Goal: Navigation & Orientation: Find specific page/section

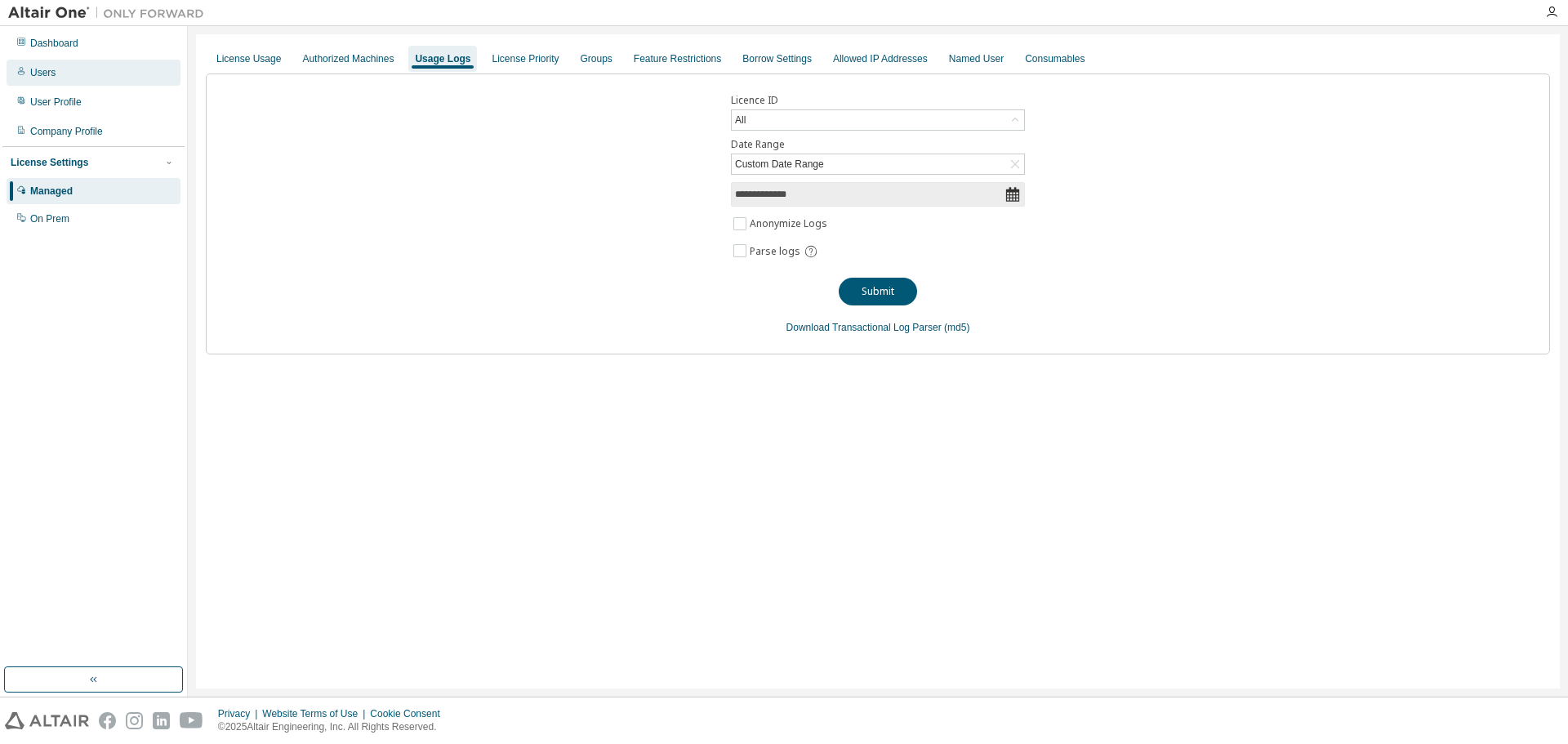
click at [47, 81] on div "Users" at bounding box center [94, 73] width 174 height 27
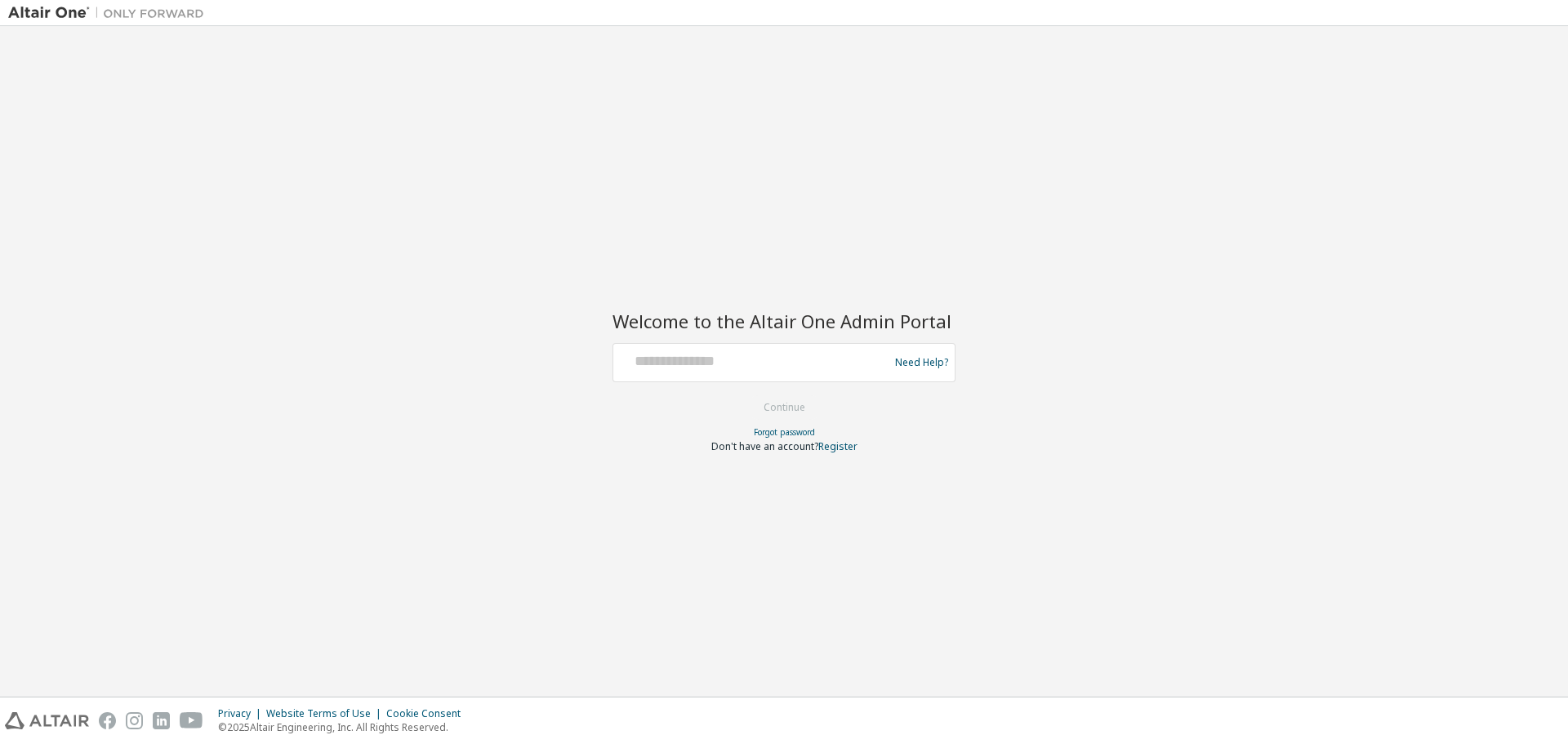
click at [710, 358] on input "text" at bounding box center [753, 359] width 267 height 24
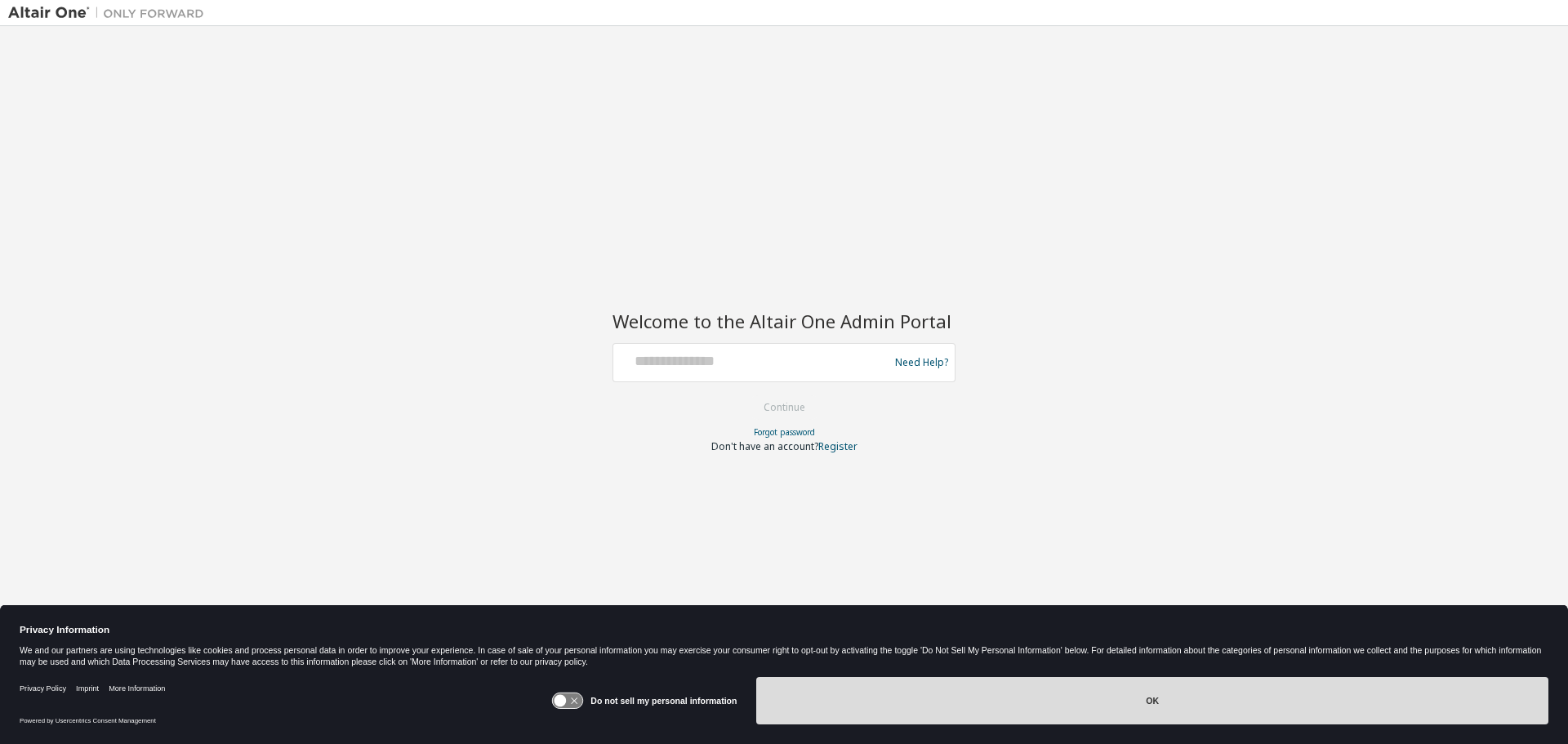
click at [1103, 683] on button "OK" at bounding box center [1152, 700] width 792 height 47
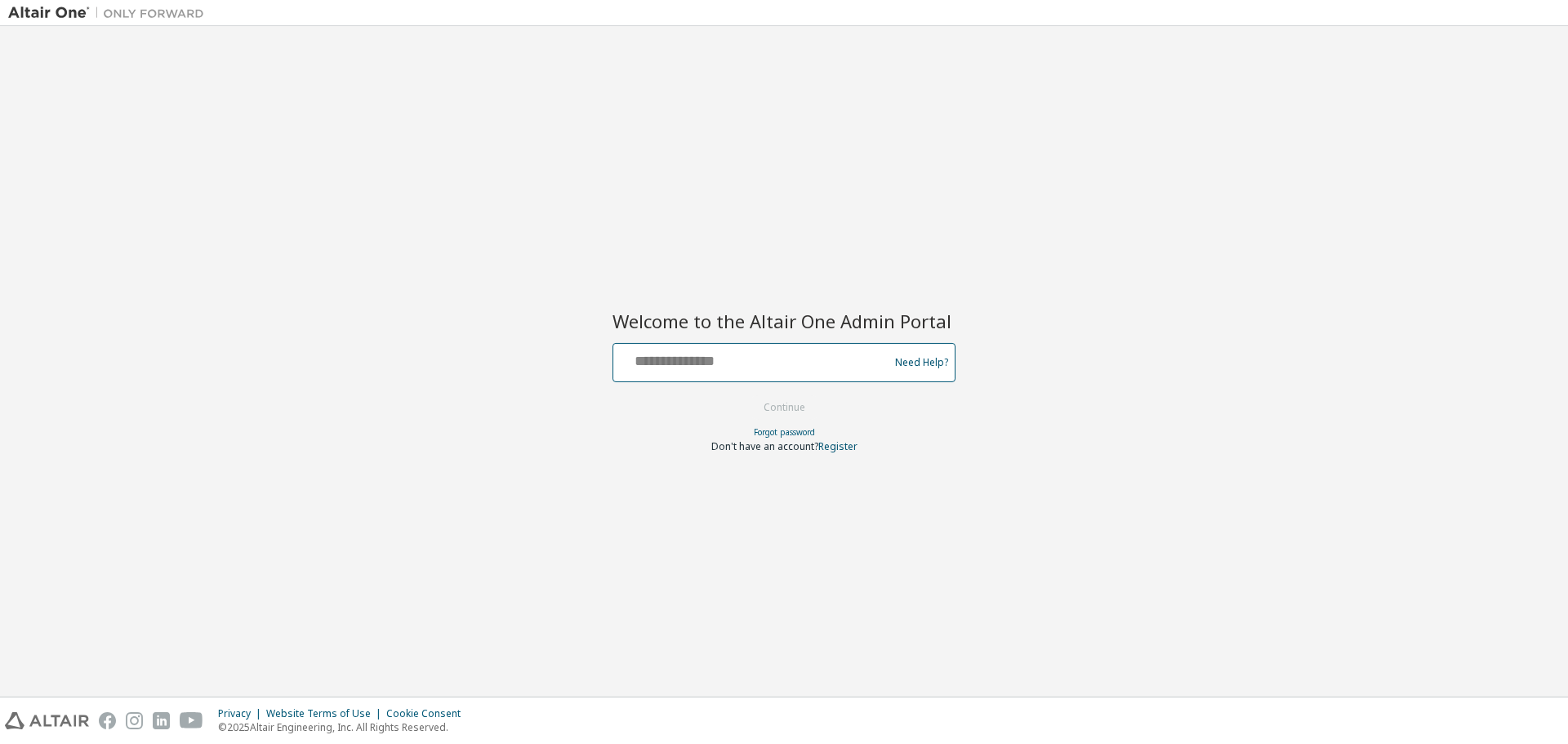
click at [756, 361] on input "text" at bounding box center [753, 359] width 267 height 24
type input "**********"
click at [747, 396] on button "Continue" at bounding box center [784, 408] width 76 height 25
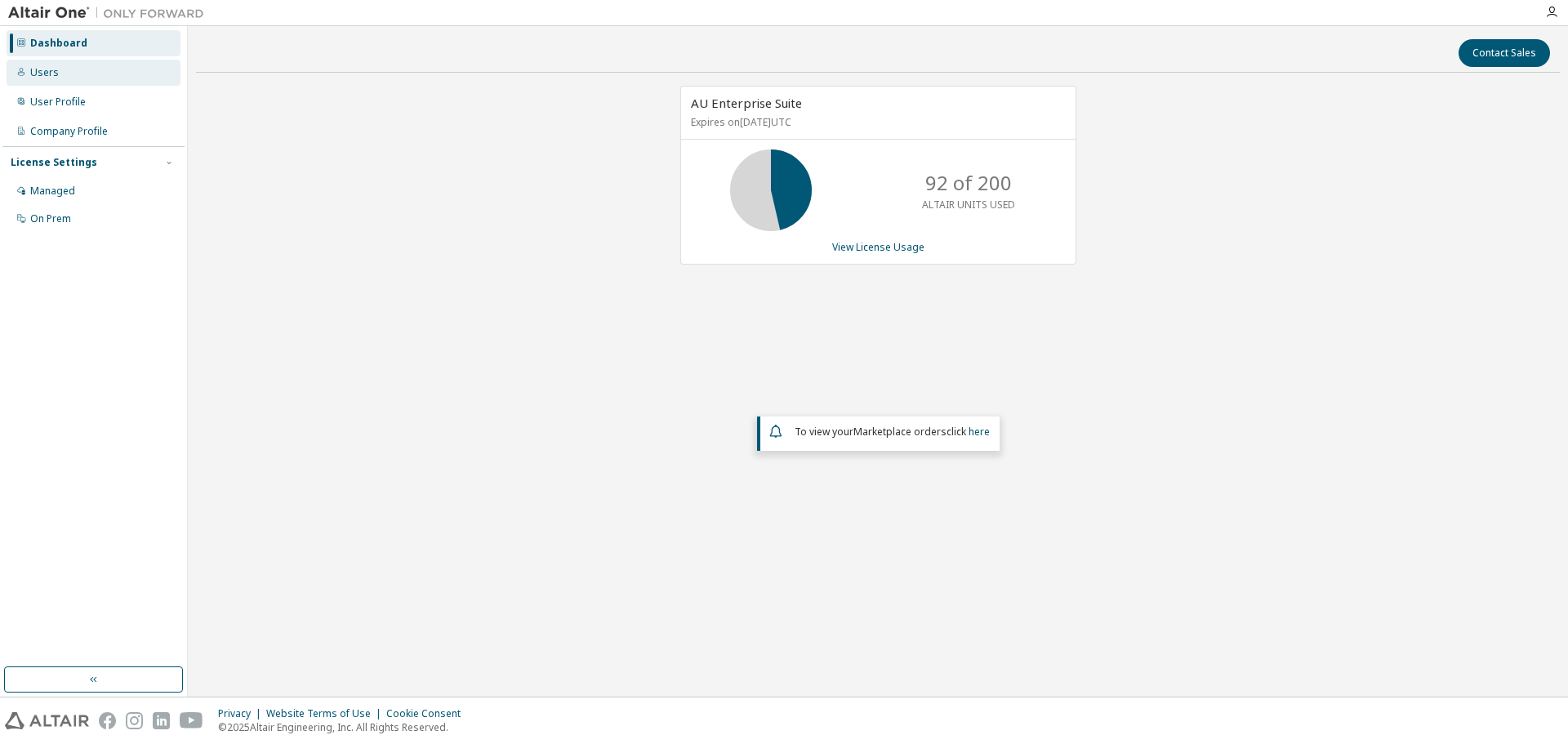
click at [48, 68] on div "Users" at bounding box center [44, 73] width 28 height 13
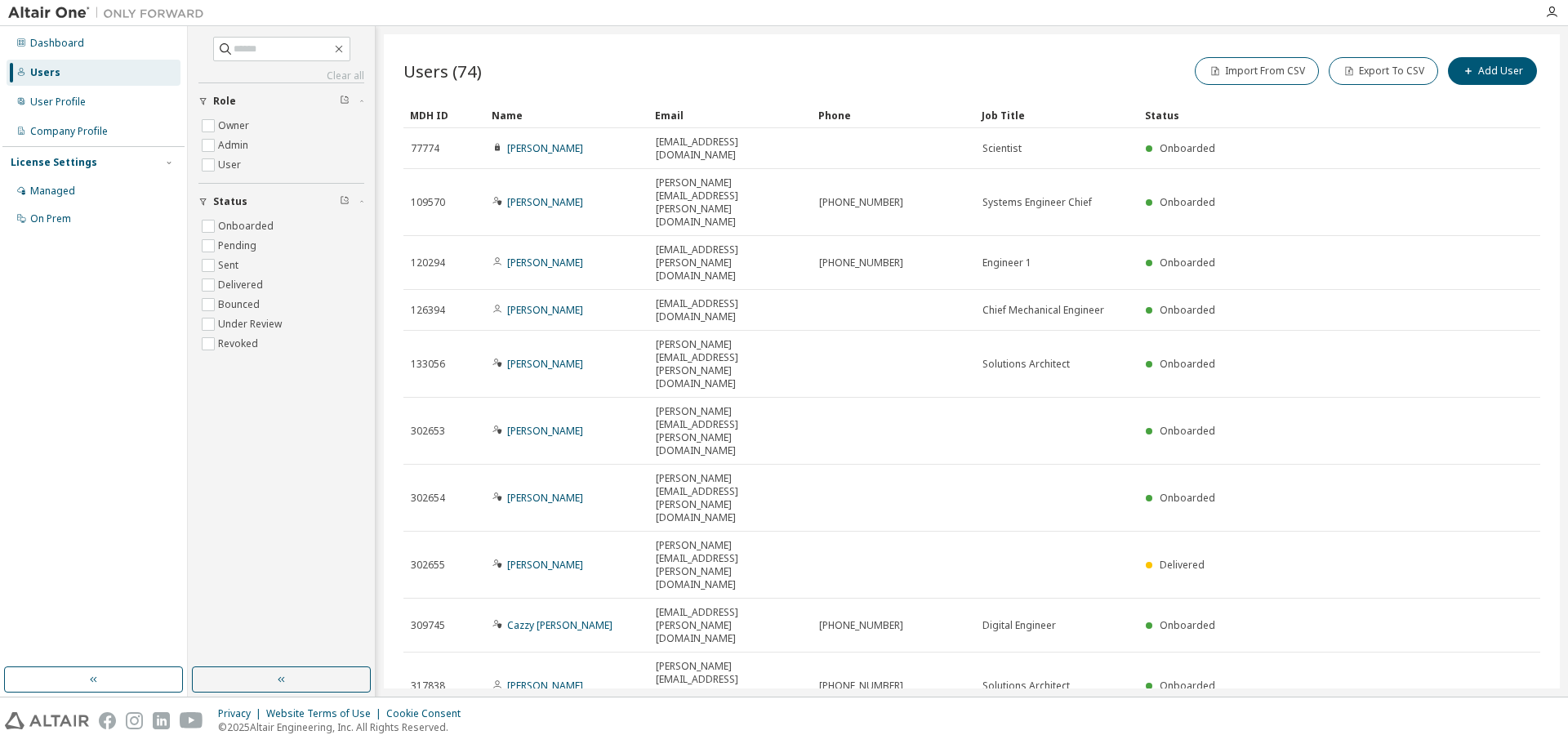
click at [1327, 736] on icon "button" at bounding box center [1323, 741] width 9 height 9
click at [1351, 523] on div "100" at bounding box center [1366, 528] width 131 height 20
click at [510, 114] on div "Name" at bounding box center [566, 115] width 150 height 27
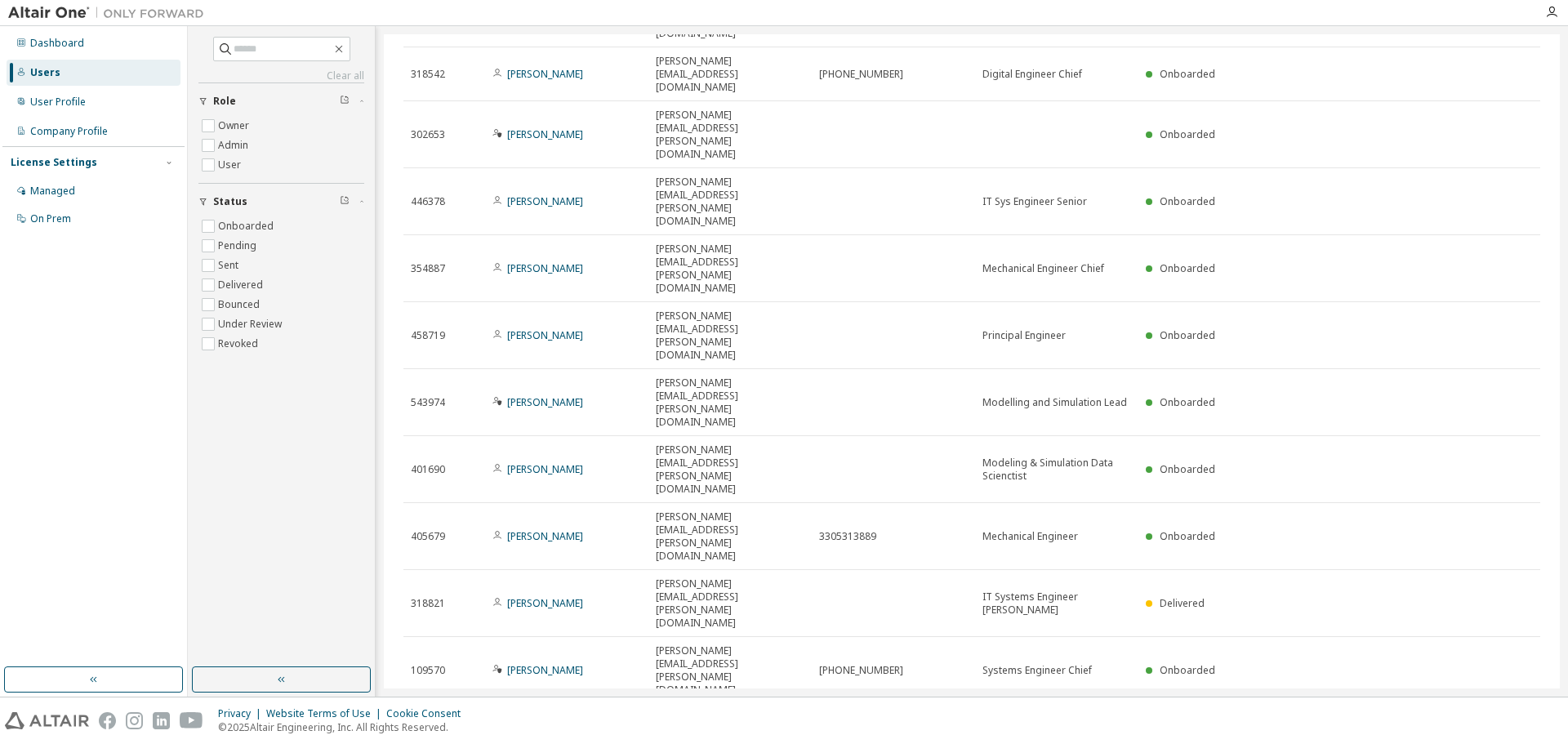
scroll to position [980, 0]
